Goal: Find specific page/section: Find specific page/section

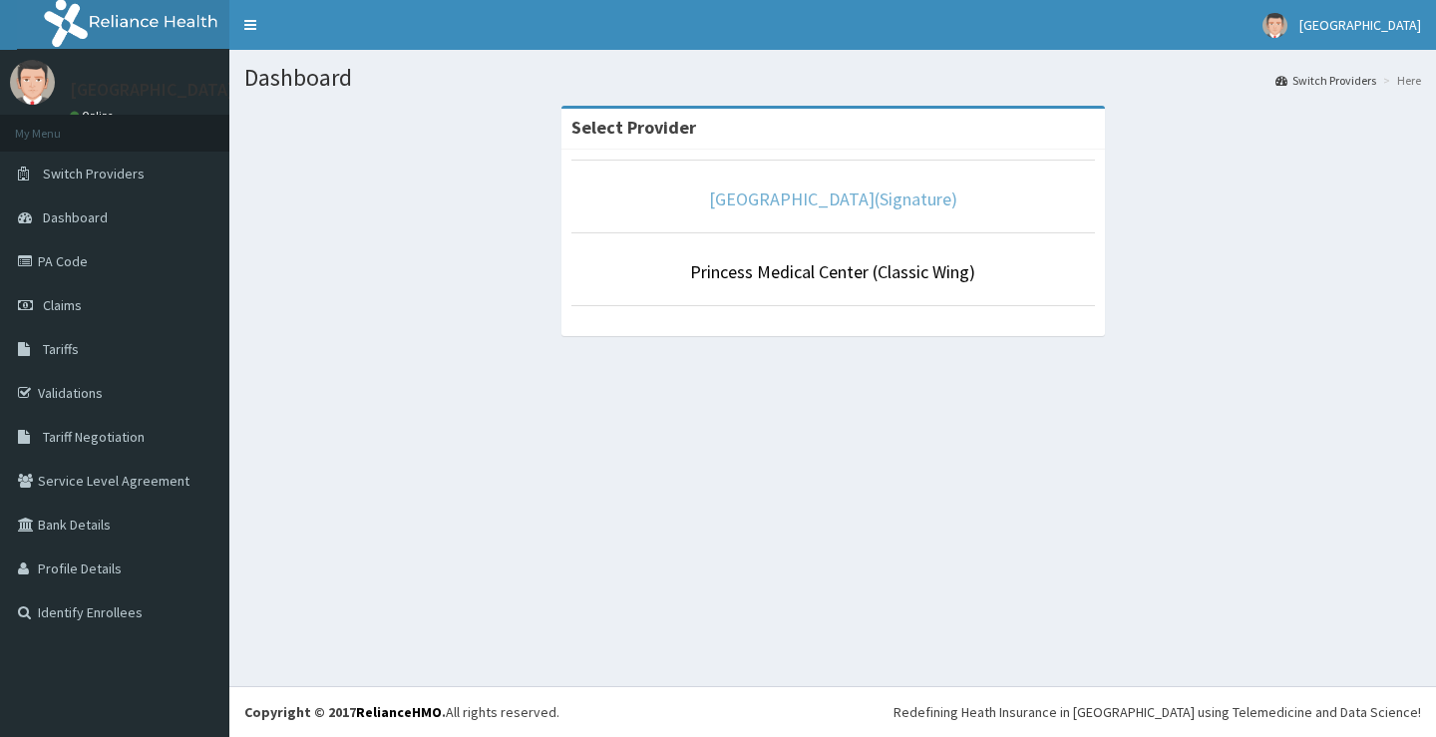
click at [837, 196] on link "Princess Medical Center(Signature)" at bounding box center [833, 198] width 248 height 23
click at [823, 191] on link "Princess Medical Center(Signature)" at bounding box center [833, 198] width 248 height 23
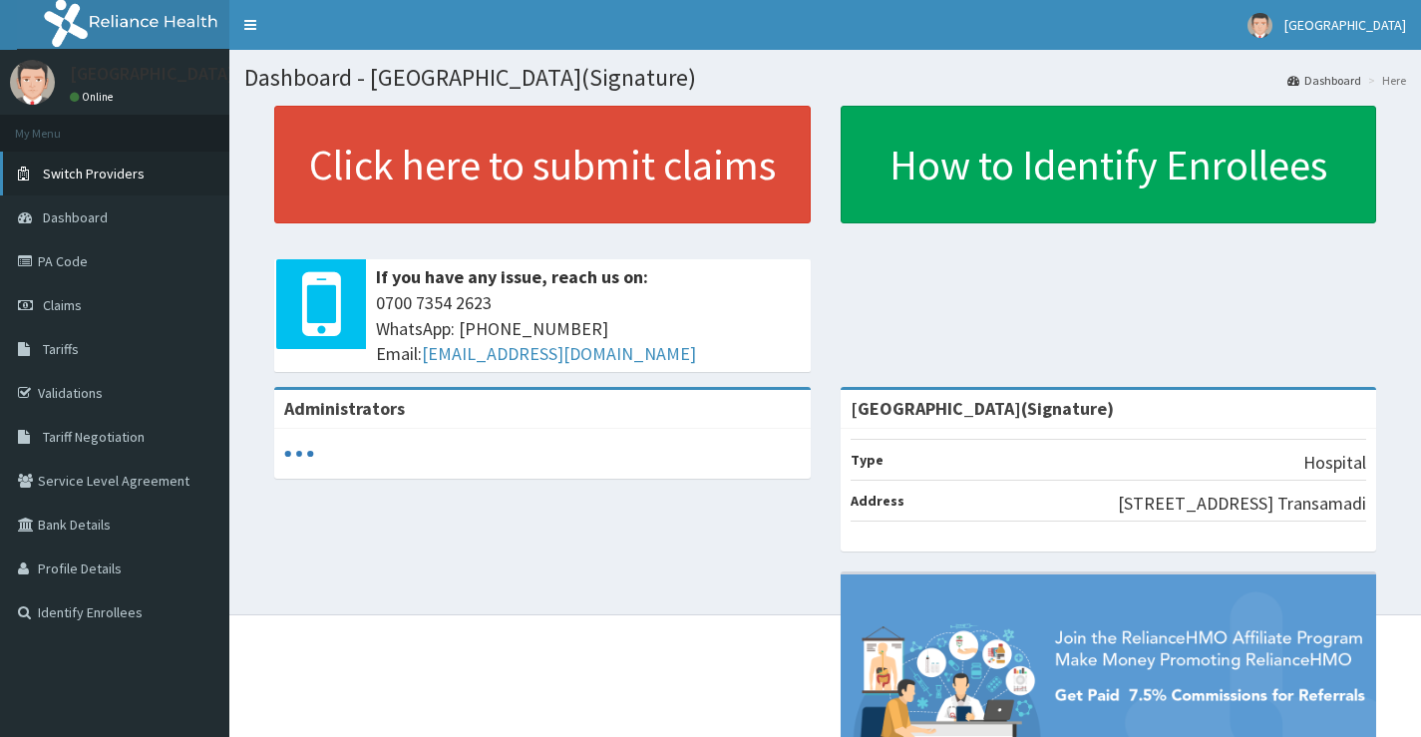
click at [71, 170] on span "Switch Providers" at bounding box center [94, 174] width 102 height 18
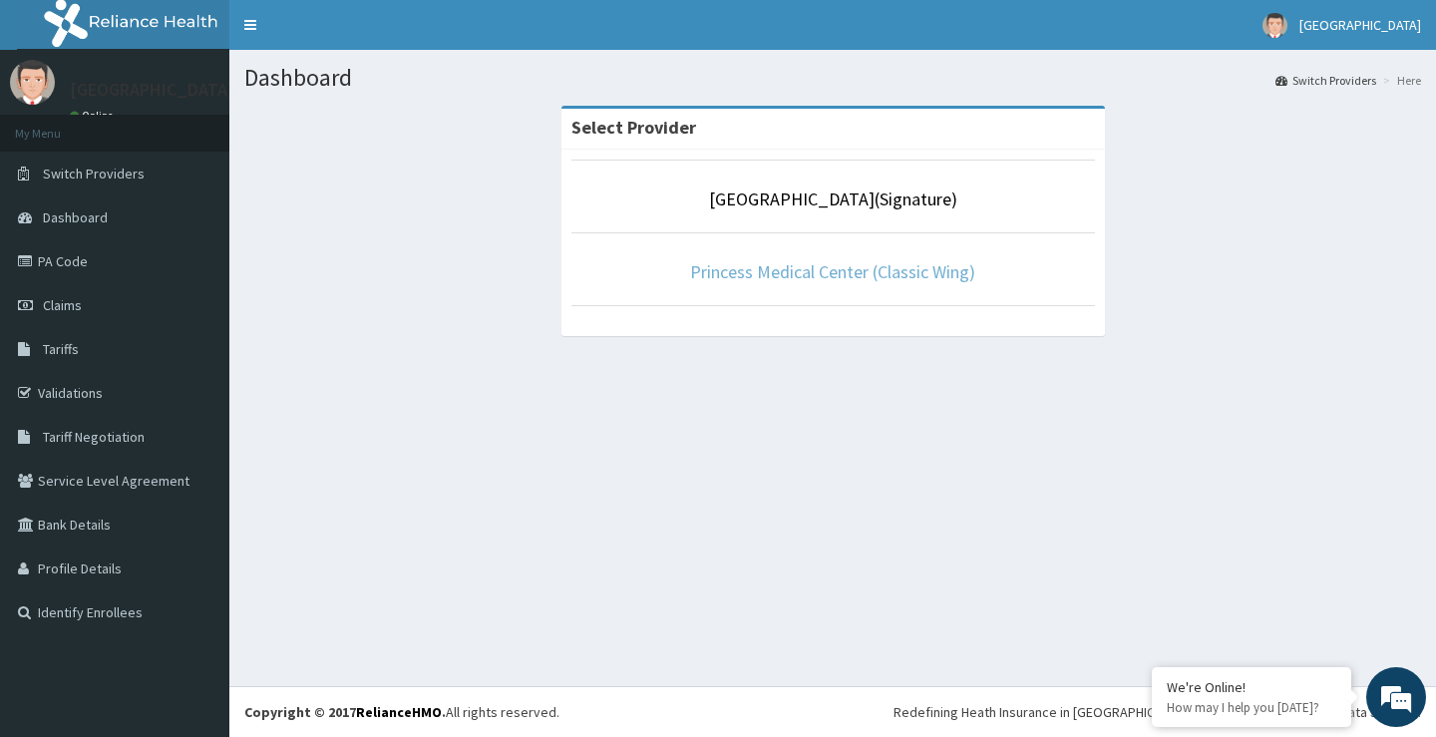
click at [805, 277] on link "Princess Medical Center (Classic Wing)" at bounding box center [832, 271] width 285 height 23
click at [805, 274] on link "Princess Medical Center (Classic Wing)" at bounding box center [832, 271] width 285 height 23
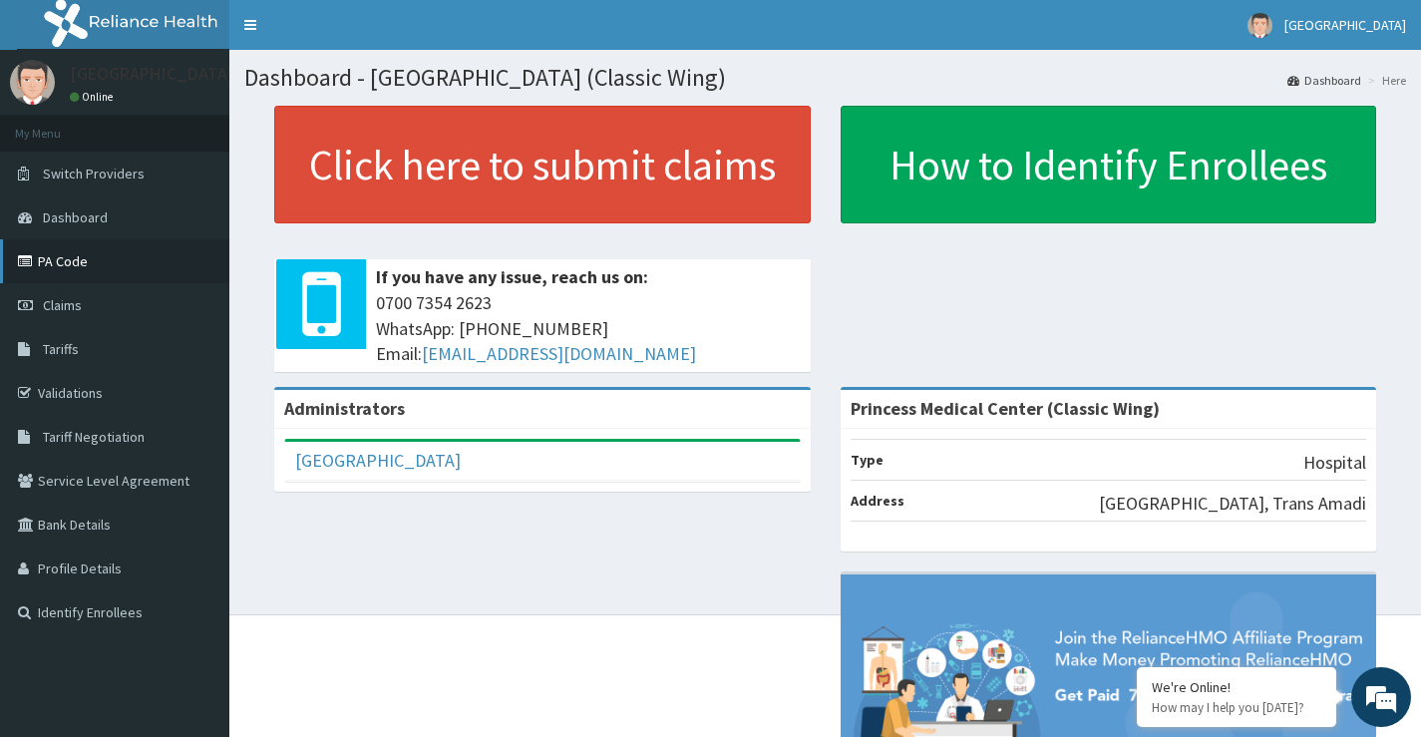
click at [59, 264] on link "PA Code" at bounding box center [114, 261] width 229 height 44
